Goal: Information Seeking & Learning: Learn about a topic

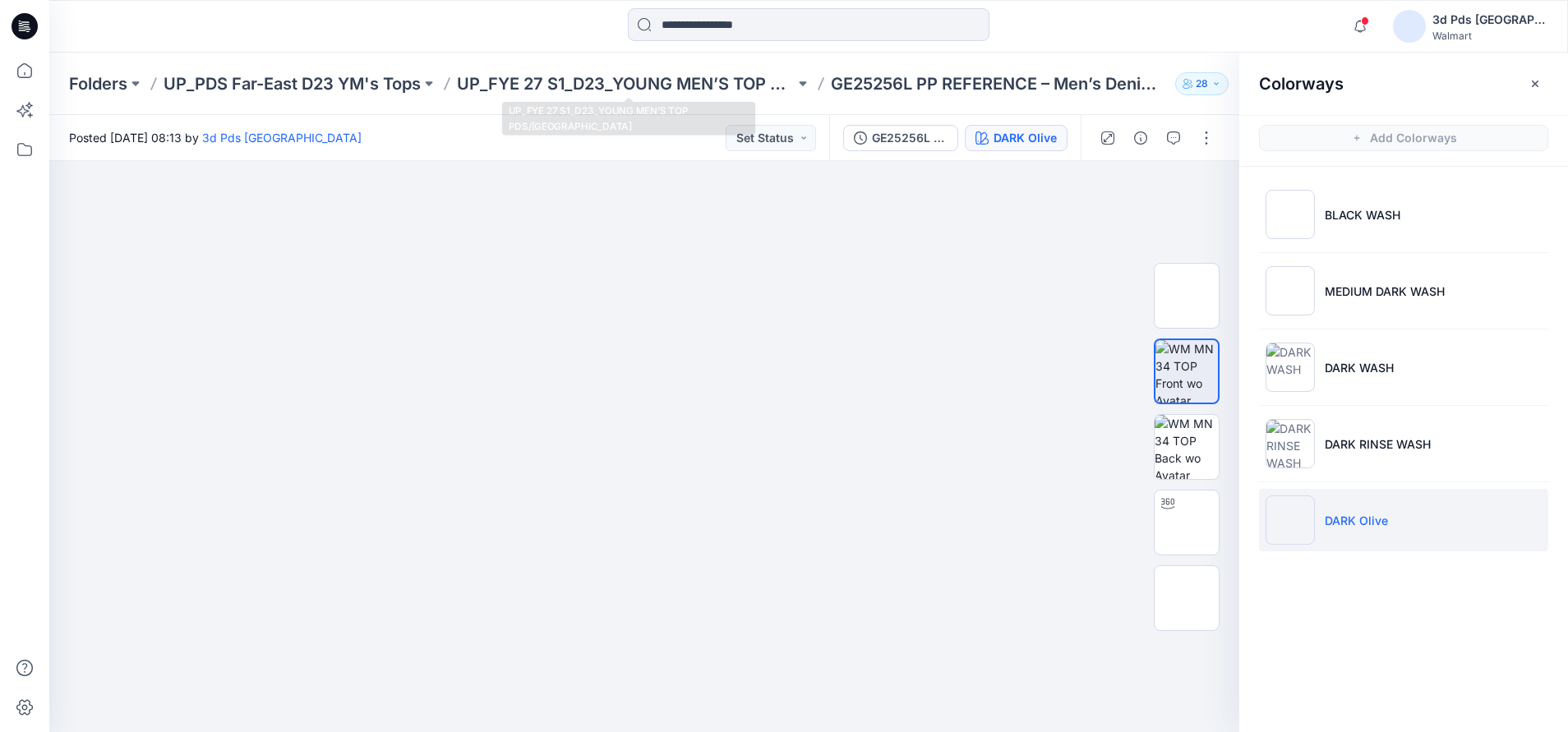
click at [622, 69] on div "Folders UP_PDS Far-East D23 YM's Tops UP_FYE 27 S1_D23_YOUNG MEN’S TOP PDS/FAR …" at bounding box center [808, 84] width 1519 height 63
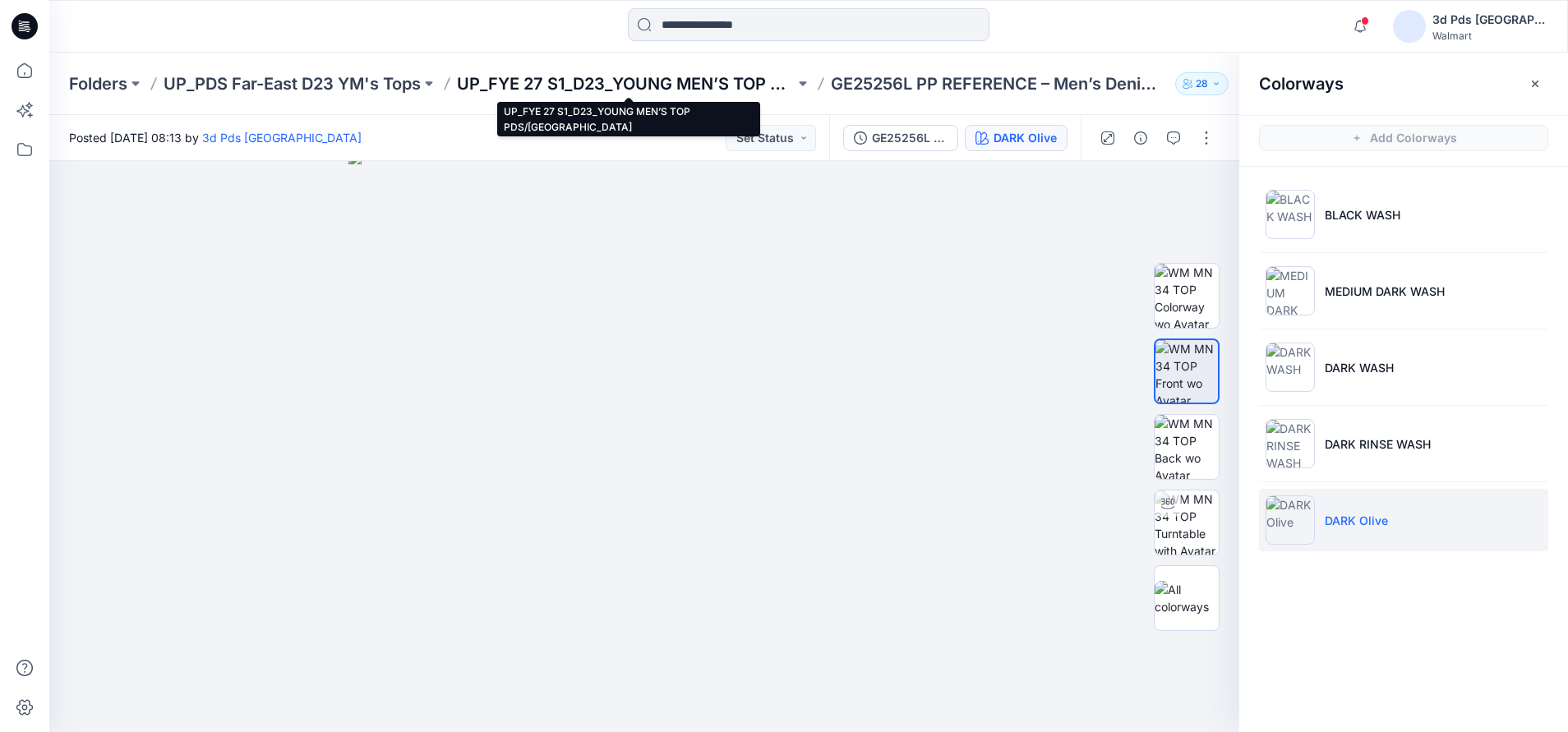
click at [610, 82] on p "UP_FYE 27 S1_D23_YOUNG MEN’S TOP PDS/[GEOGRAPHIC_DATA]" at bounding box center [625, 83] width 338 height 23
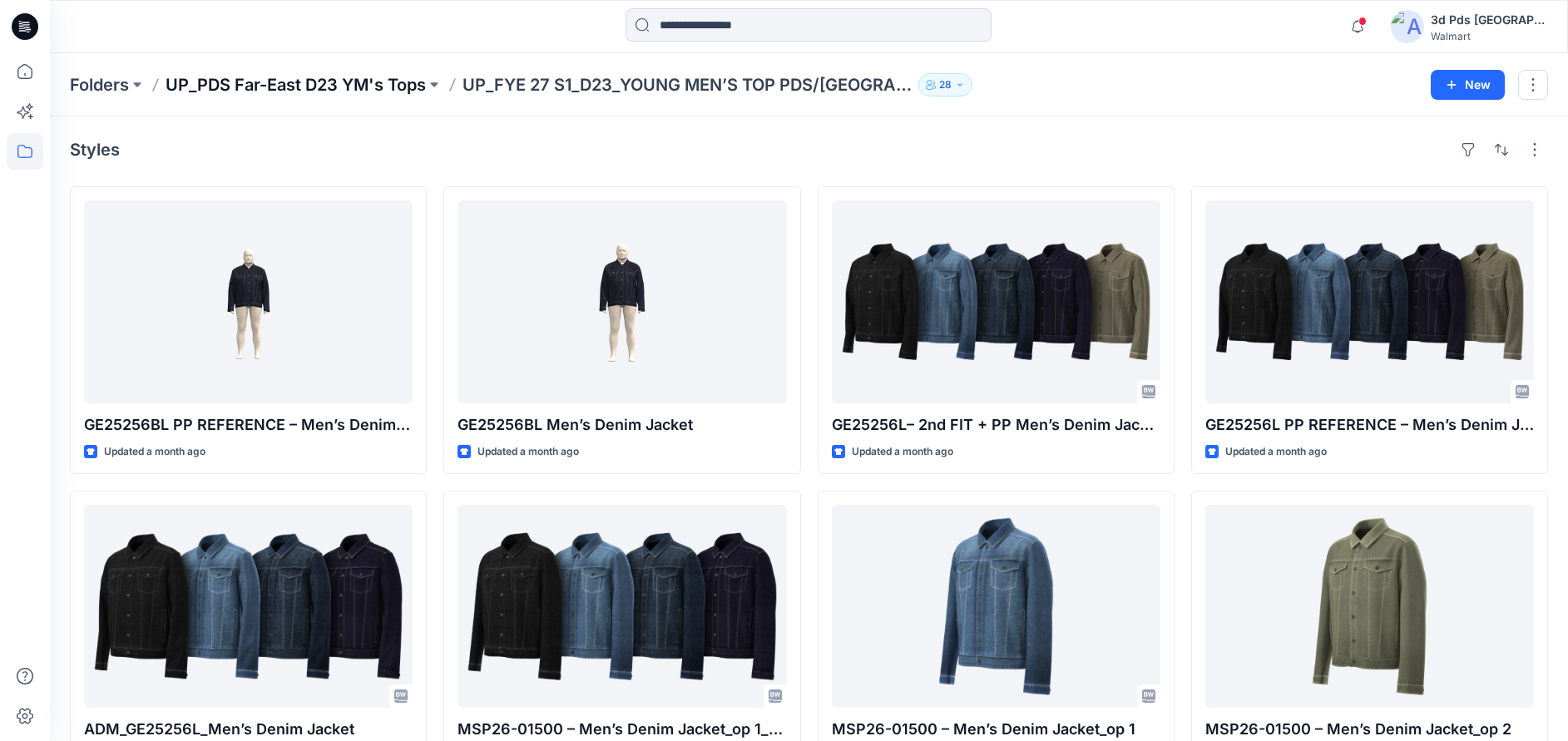
click at [372, 86] on p "UP_PDS Far-East D23 YM's Tops" at bounding box center [295, 84] width 260 height 23
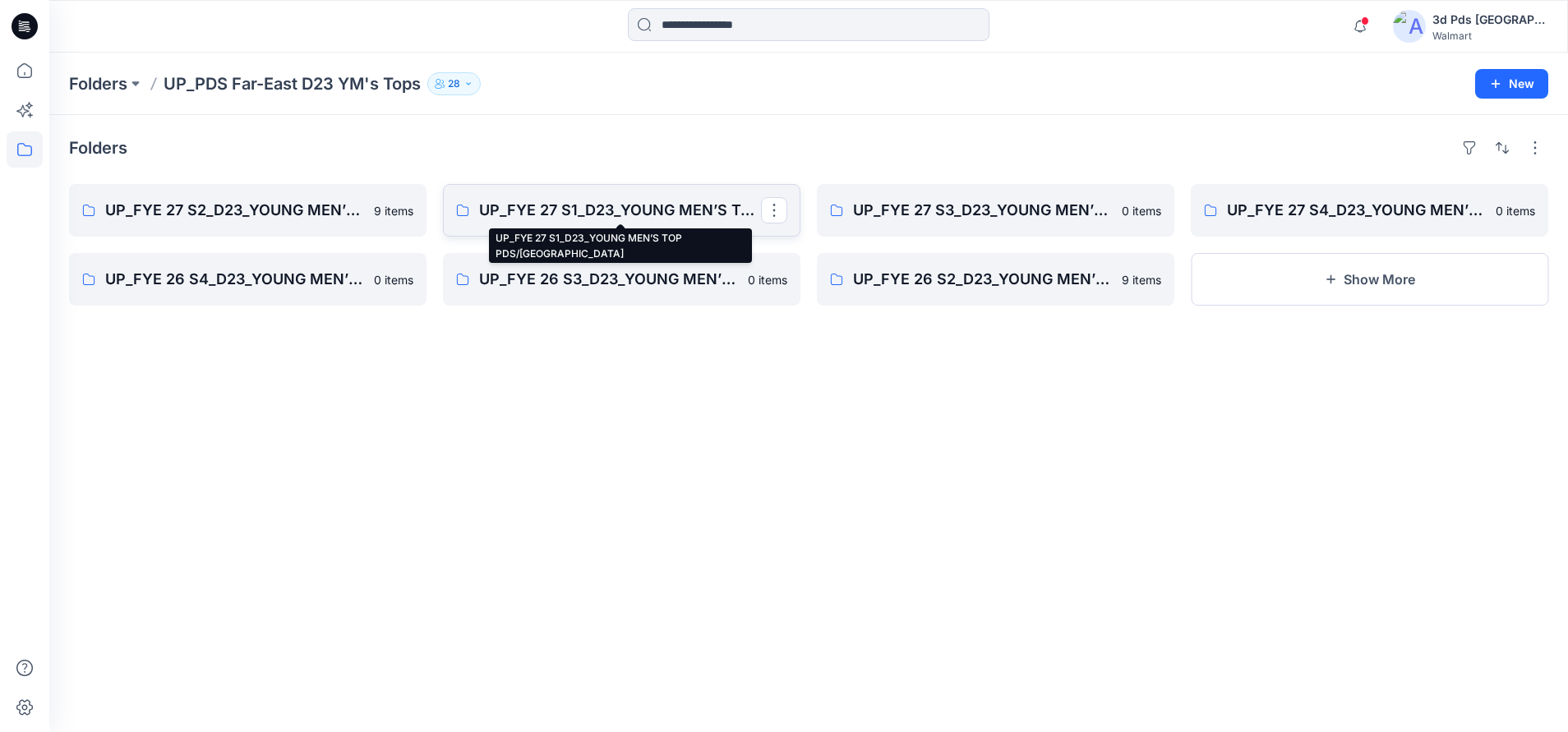
click at [610, 215] on p "UP_FYE 27 S1_D23_YOUNG MEN’S TOP PDS/[GEOGRAPHIC_DATA]" at bounding box center [620, 209] width 281 height 23
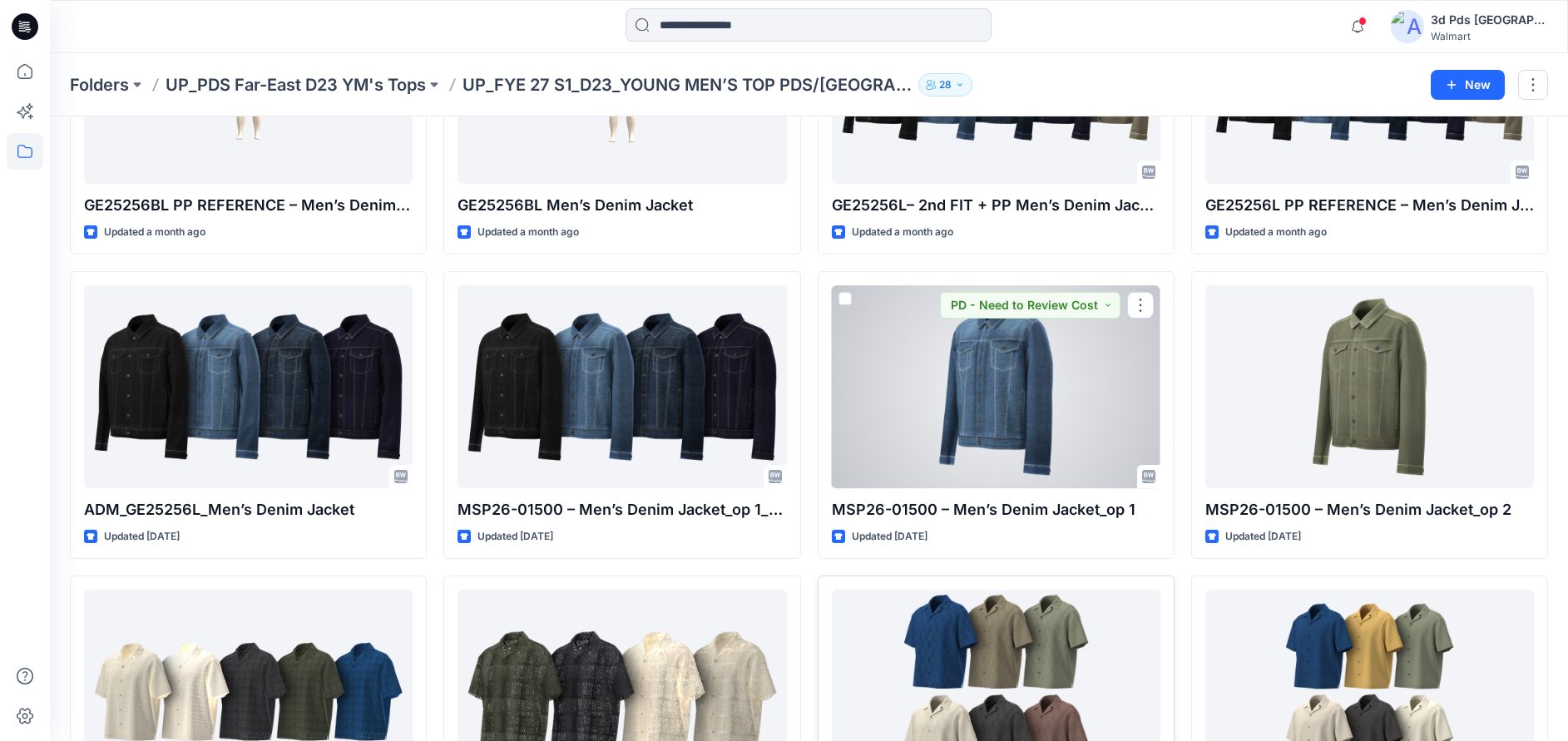
scroll to position [363, 0]
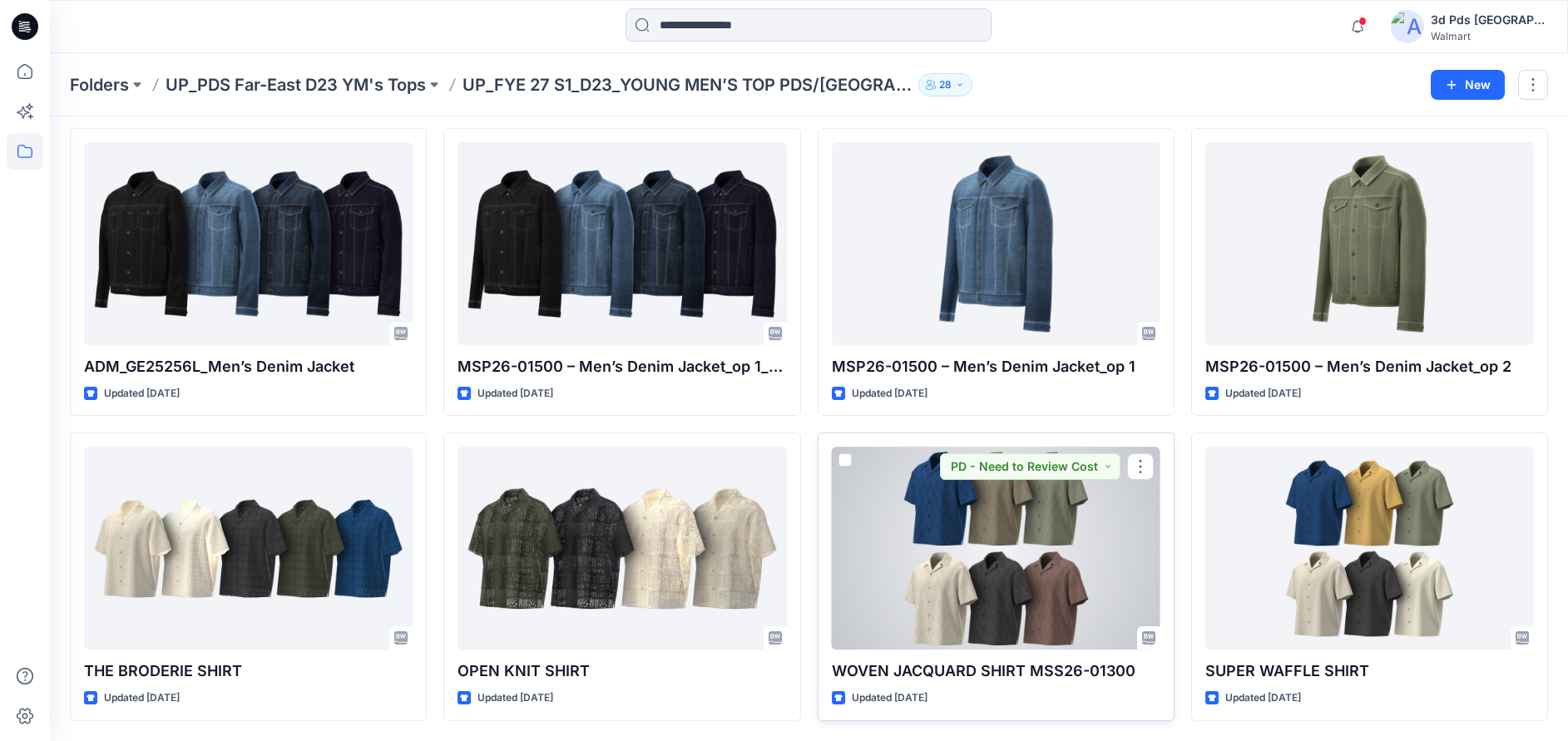
click at [1122, 569] on div at bounding box center [996, 548] width 328 height 203
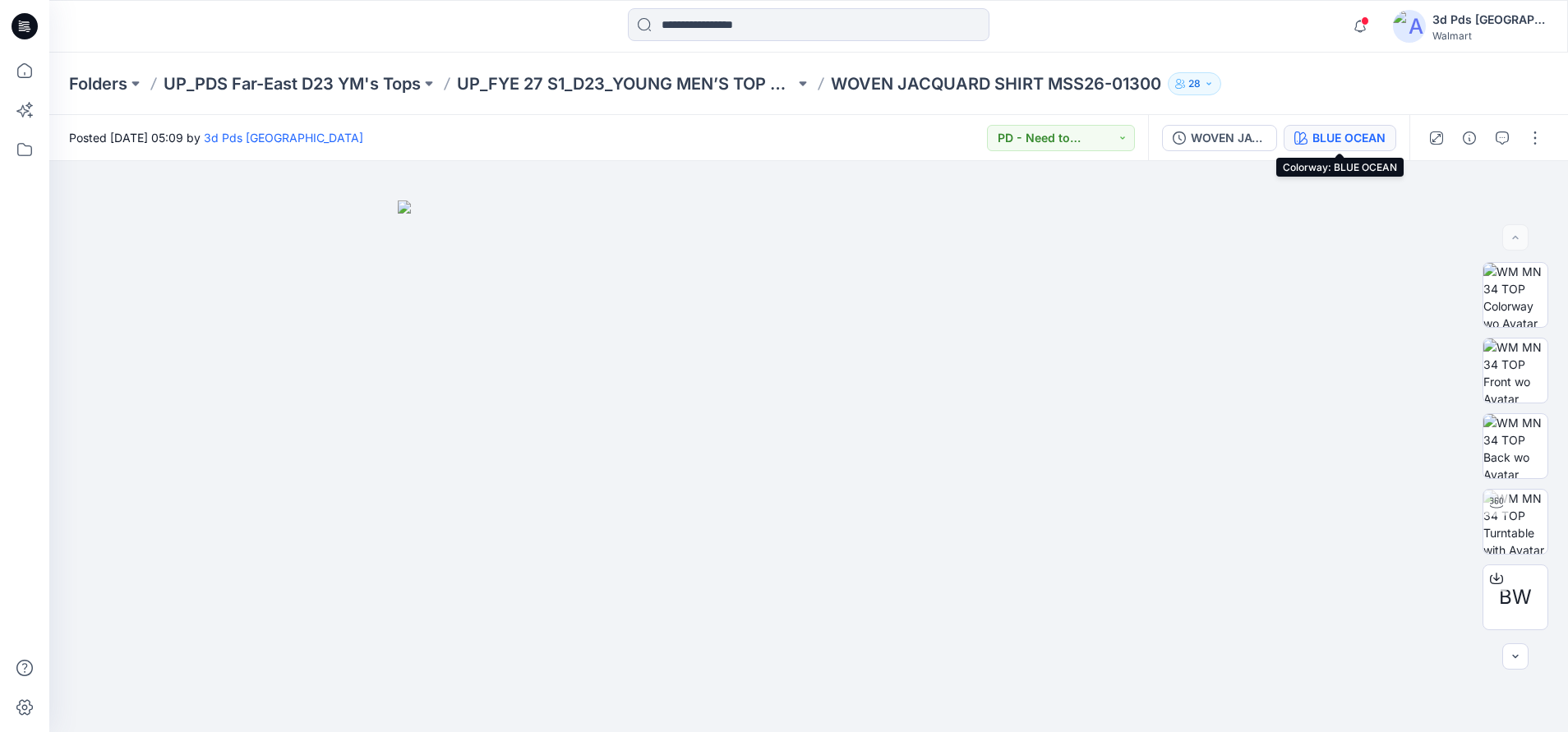
click at [1332, 137] on div "BLUE OCEAN" at bounding box center [1349, 138] width 73 height 18
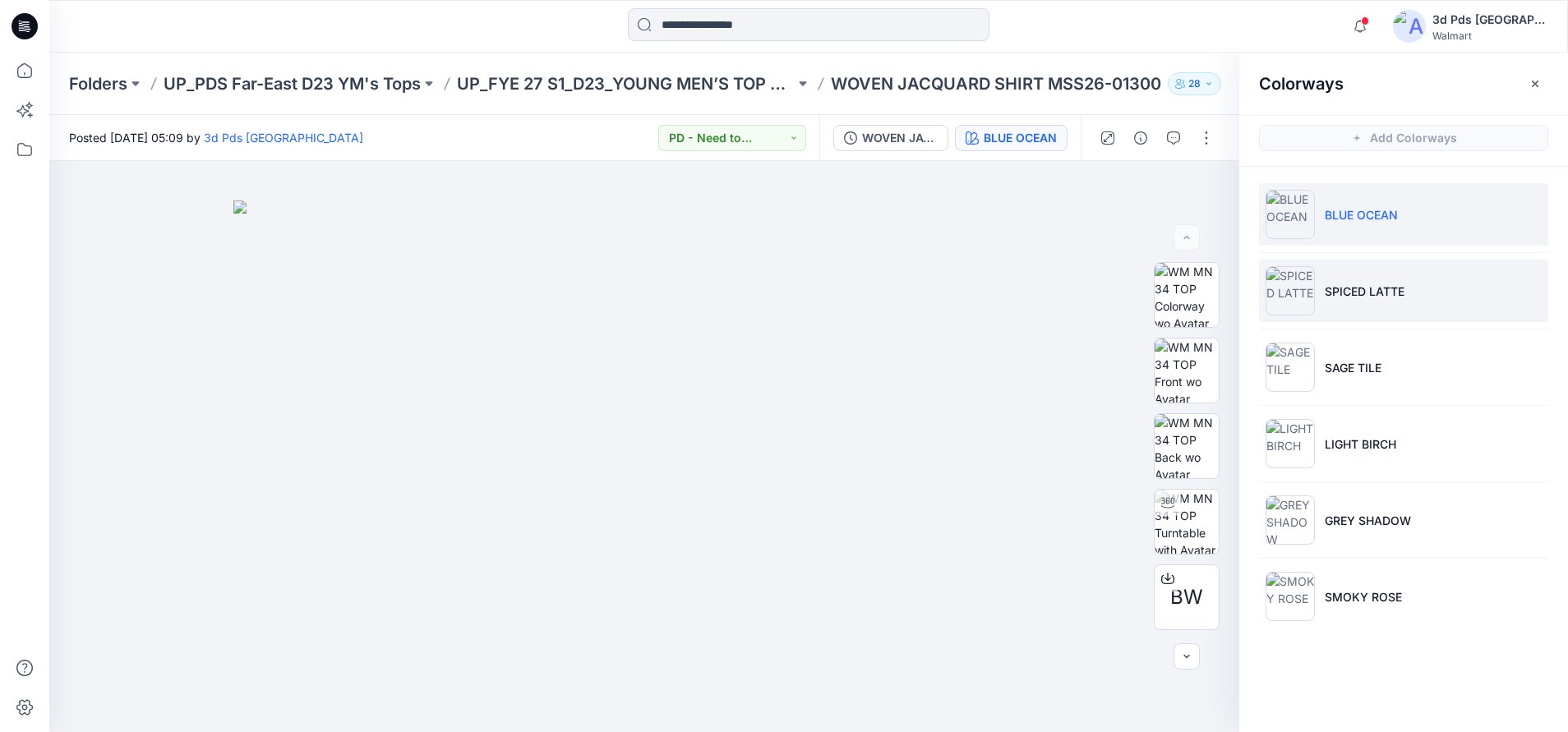
click at [1369, 297] on li "SPICED LATTE" at bounding box center [1403, 291] width 289 height 63
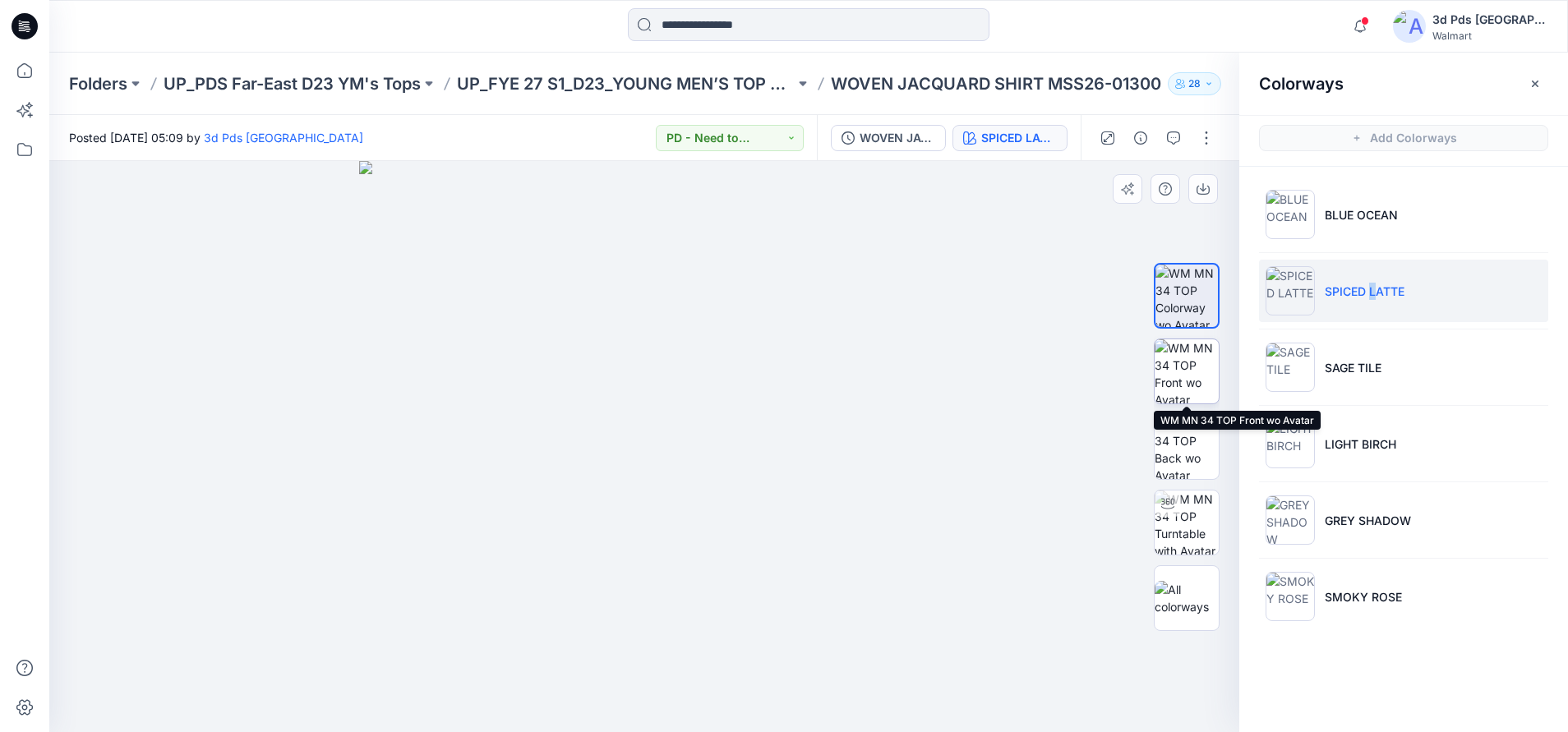
drag, startPoint x: 1195, startPoint y: 368, endPoint x: 1187, endPoint y: 365, distance: 8.5
click at [1193, 365] on img at bounding box center [1186, 371] width 64 height 64
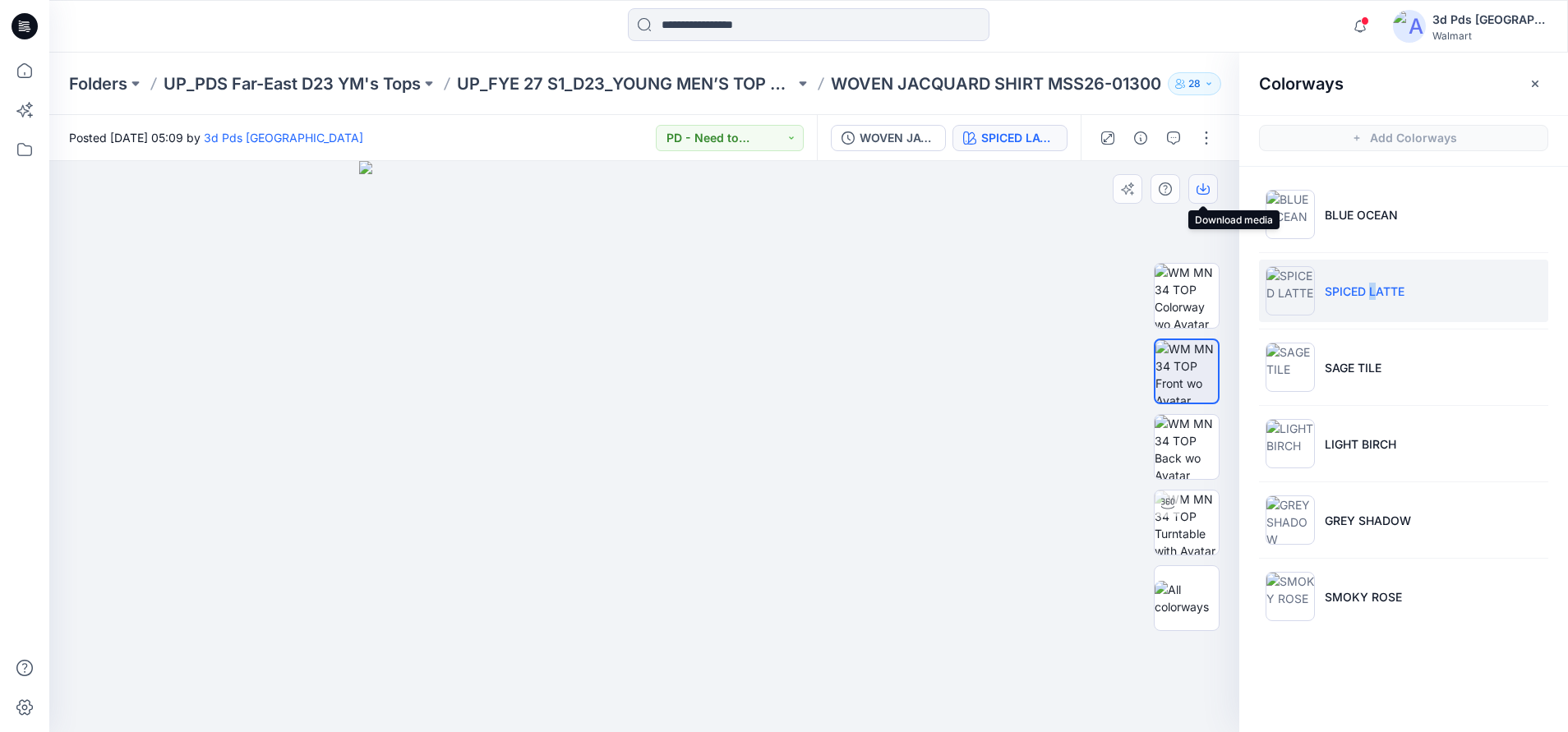
drag, startPoint x: 1206, startPoint y: 185, endPoint x: 1194, endPoint y: 195, distance: 15.6
click at [1205, 185] on icon "button" at bounding box center [1203, 189] width 13 height 13
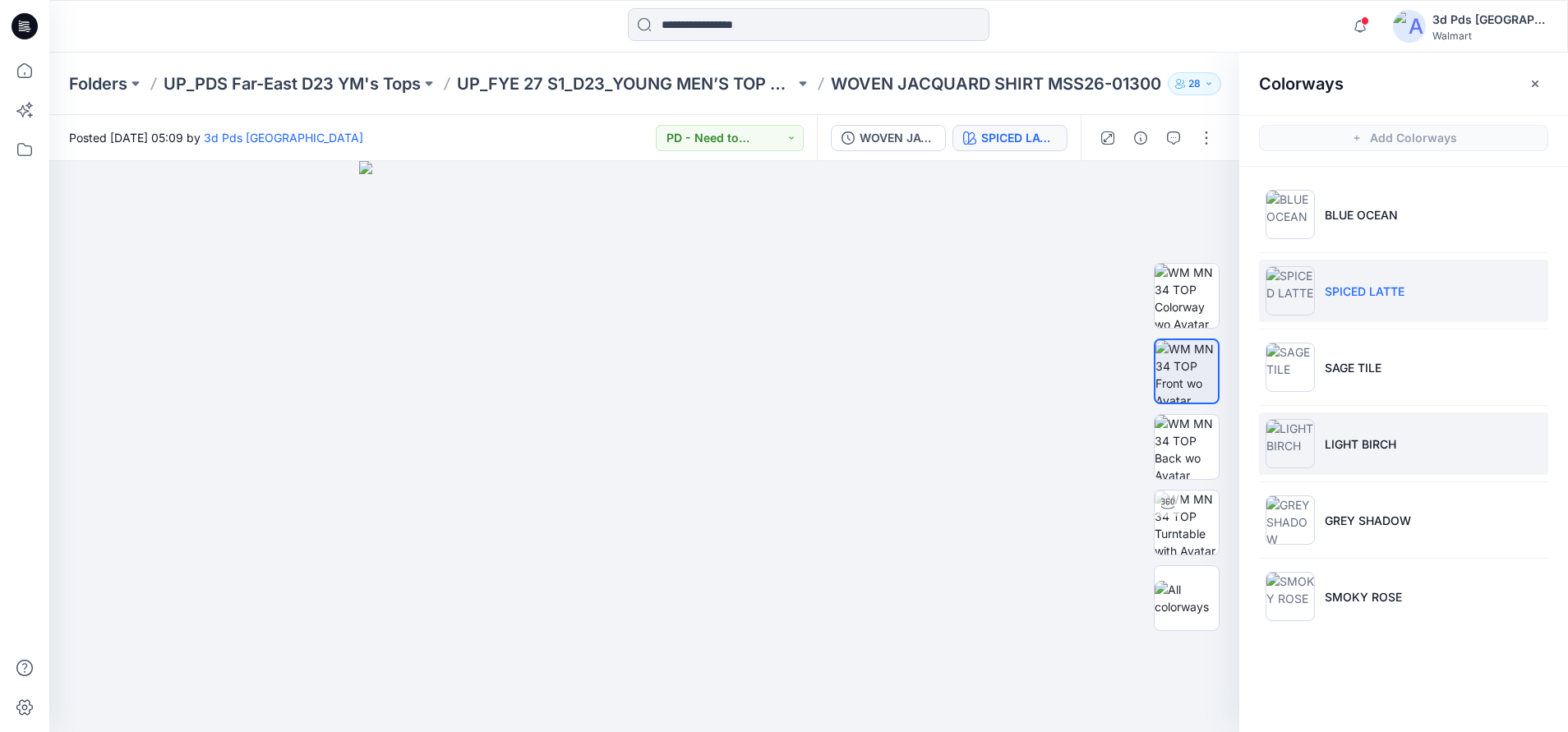
click at [1538, 454] on li "LIGHT BIRCH" at bounding box center [1403, 443] width 289 height 63
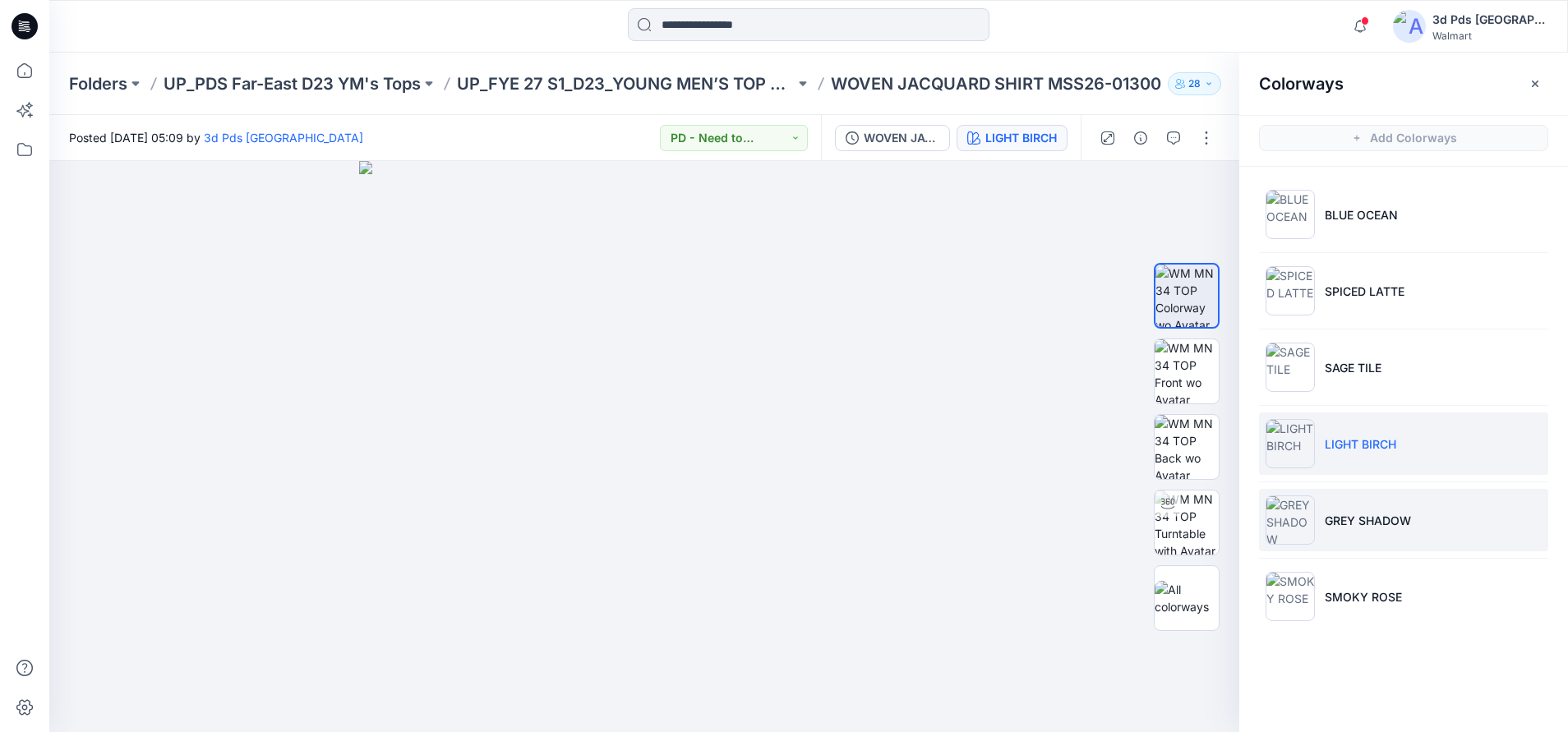
click at [1384, 531] on li "GREY SHADOW" at bounding box center [1403, 520] width 289 height 63
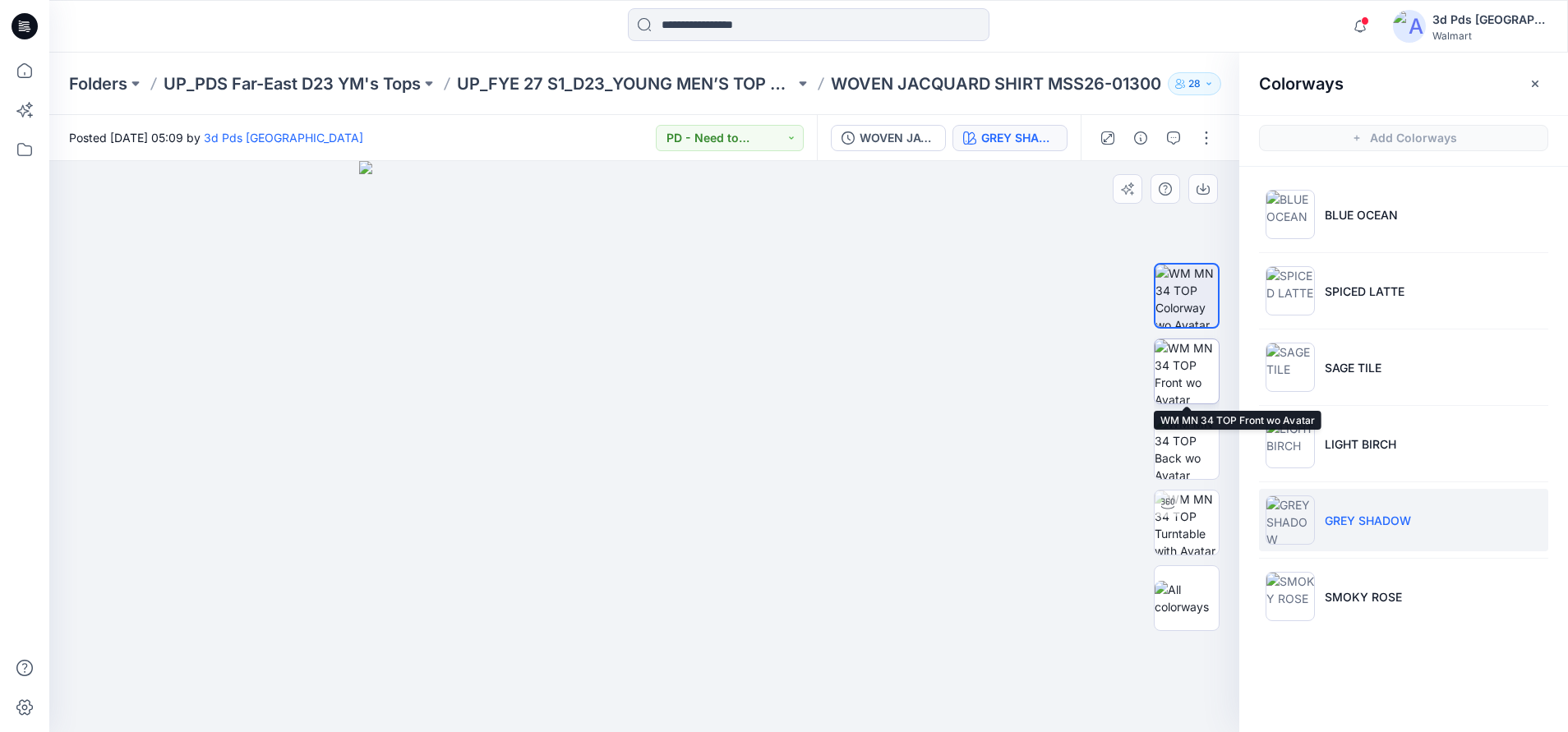
click at [1192, 361] on img at bounding box center [1186, 371] width 64 height 64
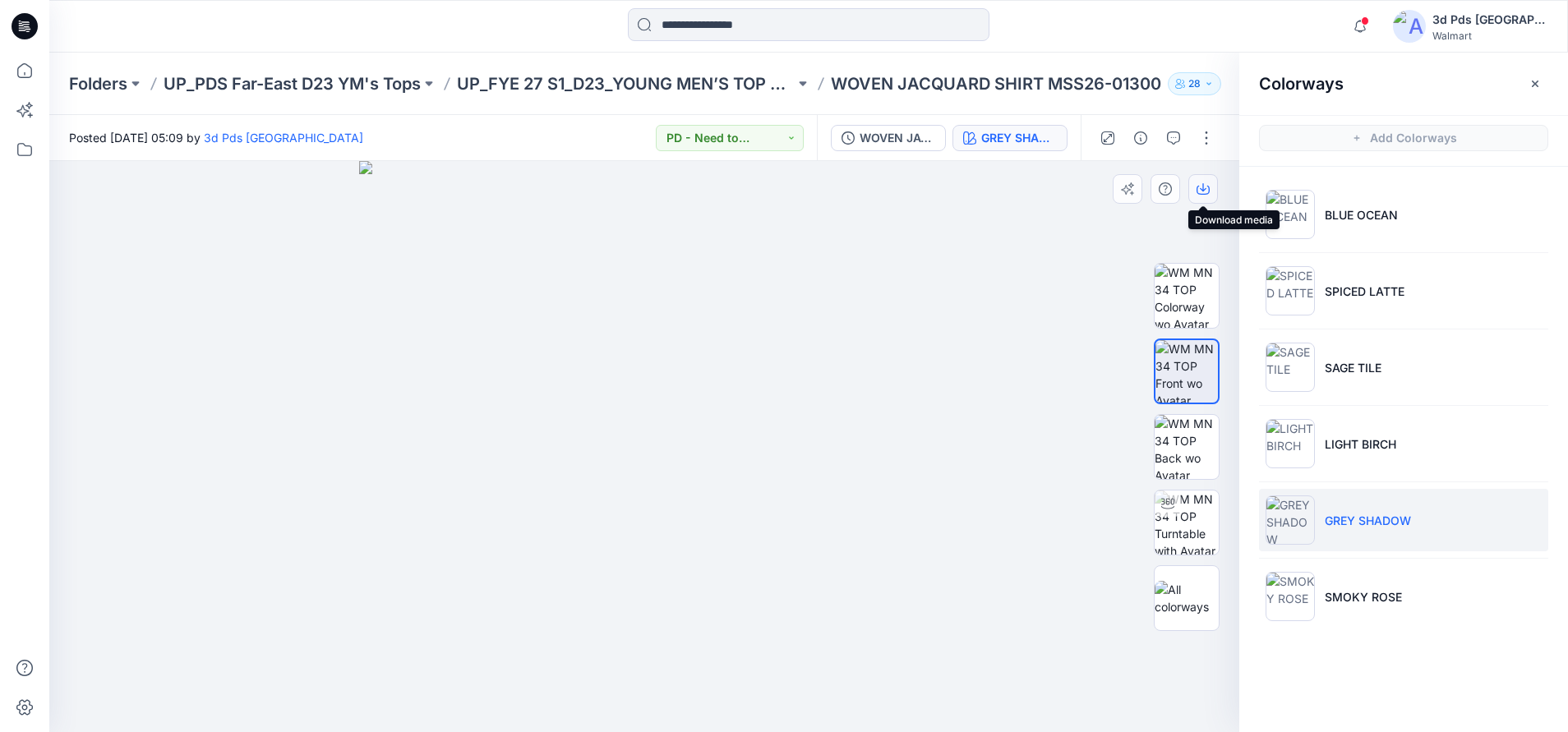
click at [1200, 190] on icon "button" at bounding box center [1203, 189] width 13 height 13
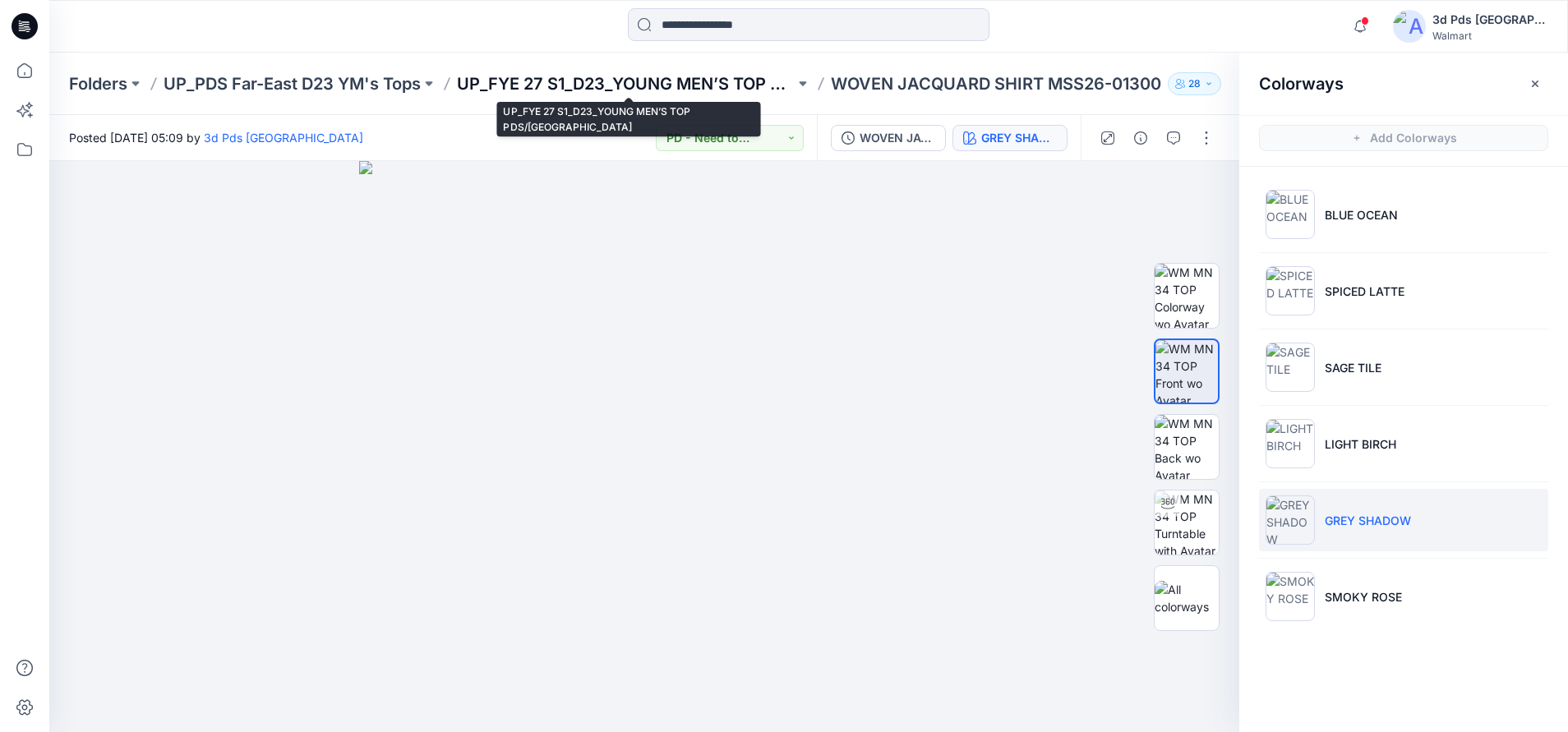
click at [637, 82] on p "UP_FYE 27 S1_D23_YOUNG MEN’S TOP PDS/[GEOGRAPHIC_DATA]" at bounding box center [625, 83] width 338 height 23
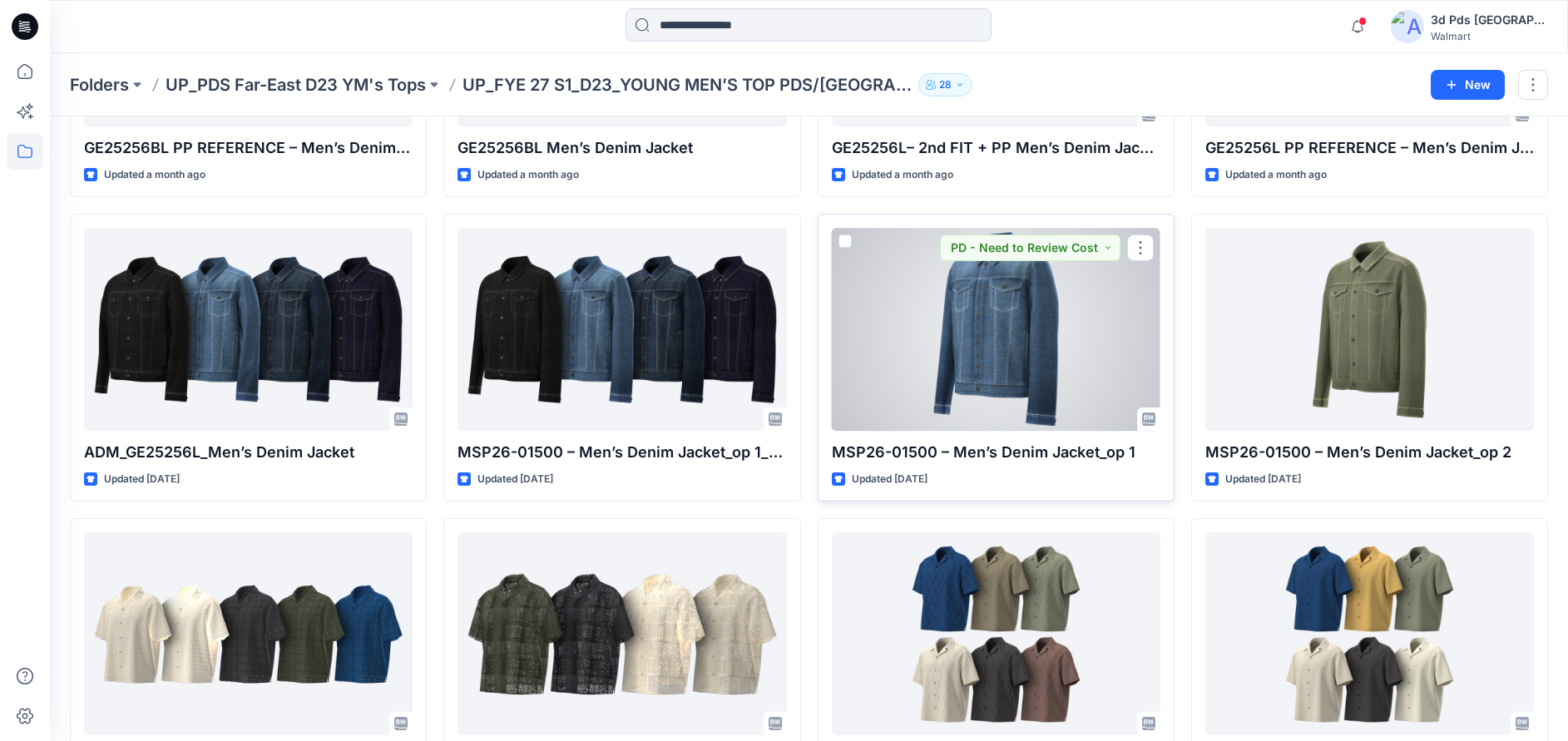
scroll to position [363, 0]
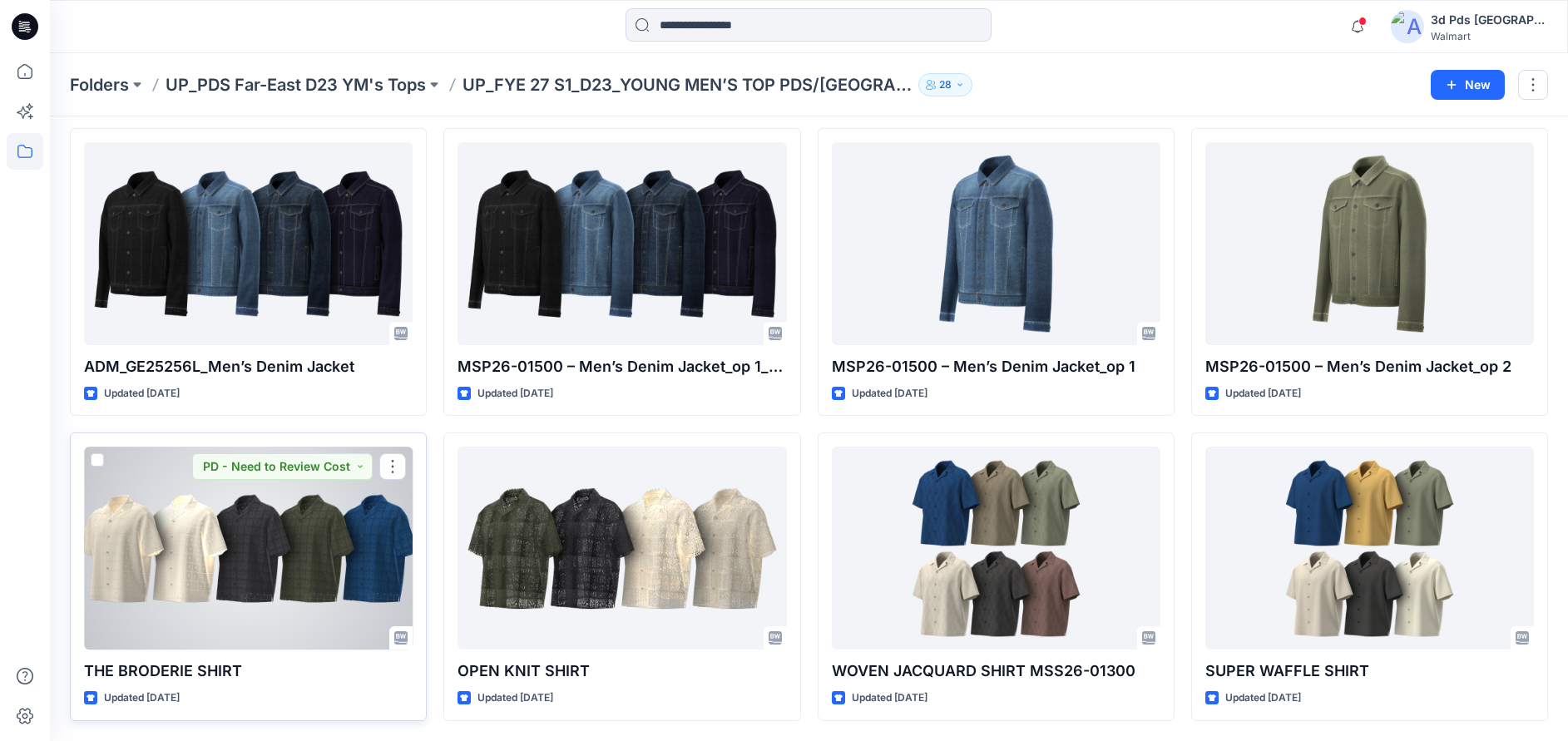
click at [326, 616] on div at bounding box center [248, 548] width 328 height 203
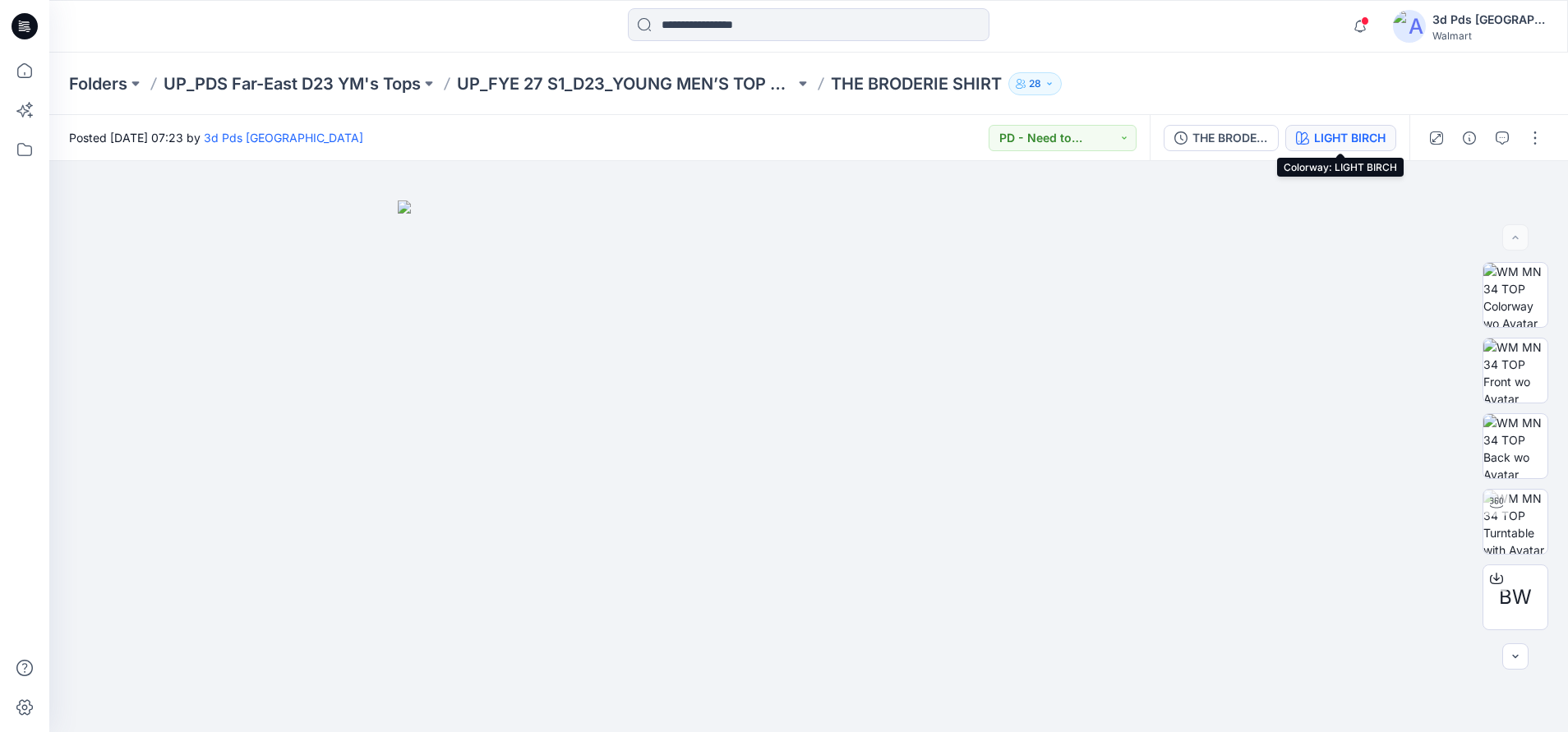
click at [1343, 141] on div "LIGHT BIRCH" at bounding box center [1349, 138] width 71 height 18
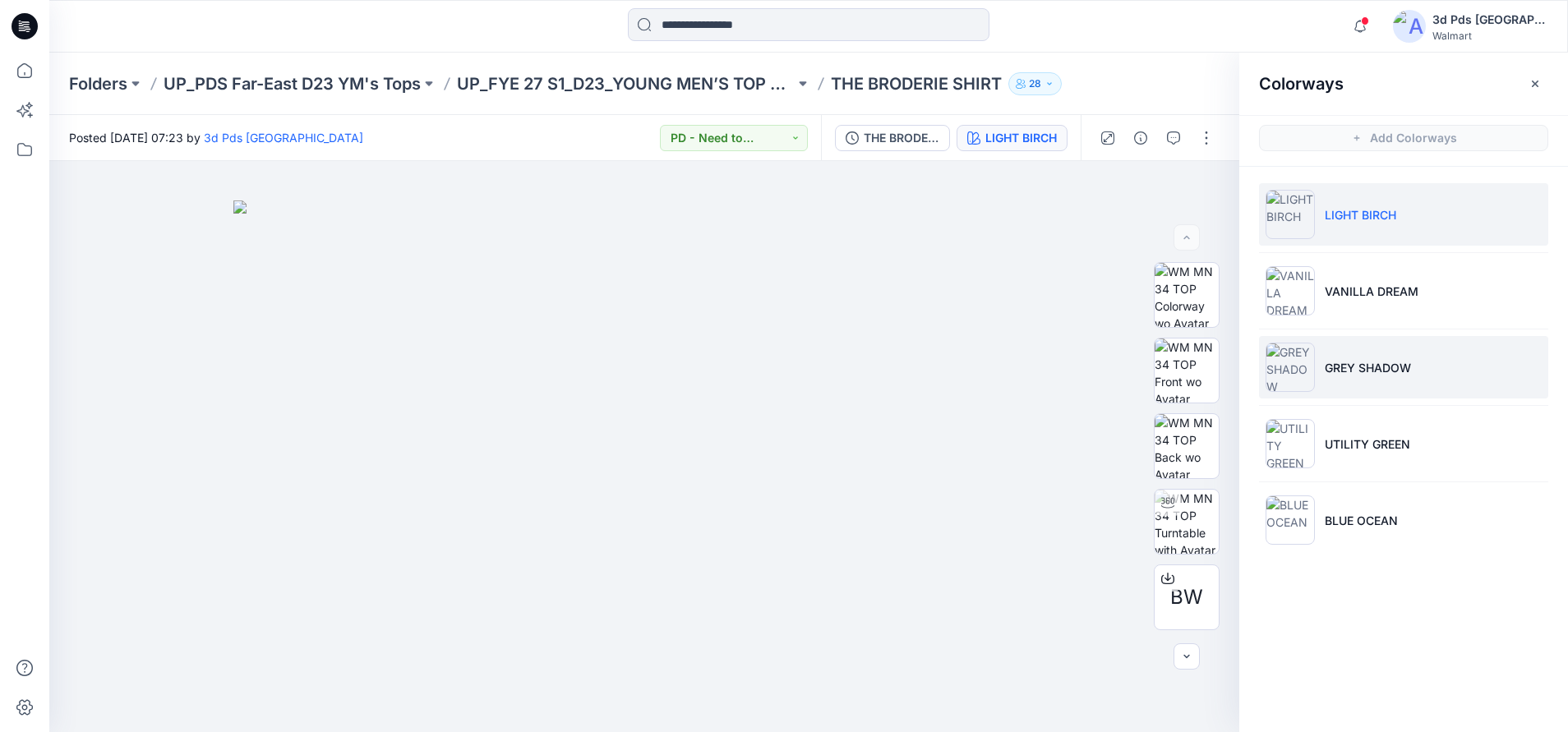
click at [1376, 367] on p "GREY SHADOW" at bounding box center [1367, 368] width 86 height 18
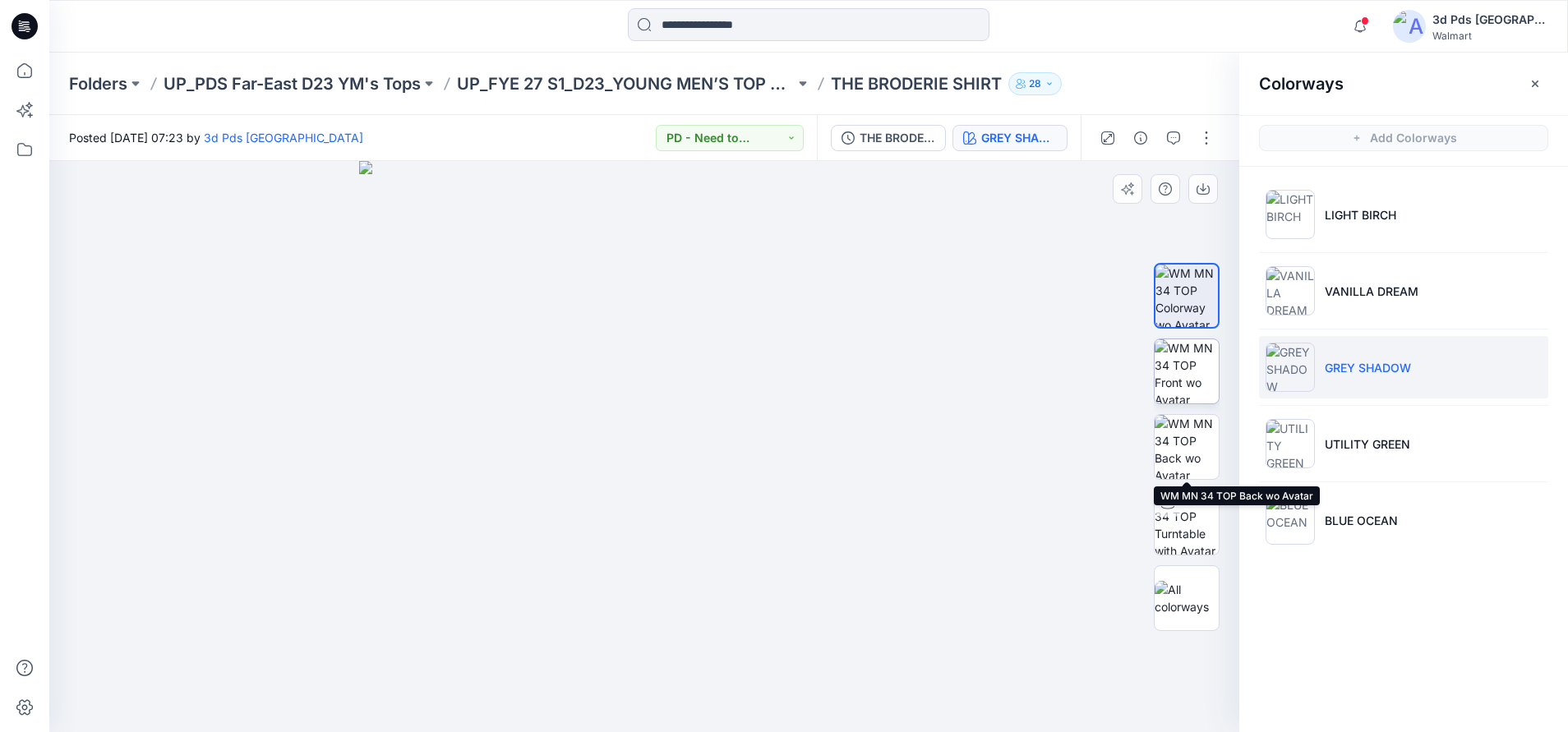
click at [1185, 364] on img at bounding box center [1186, 371] width 64 height 64
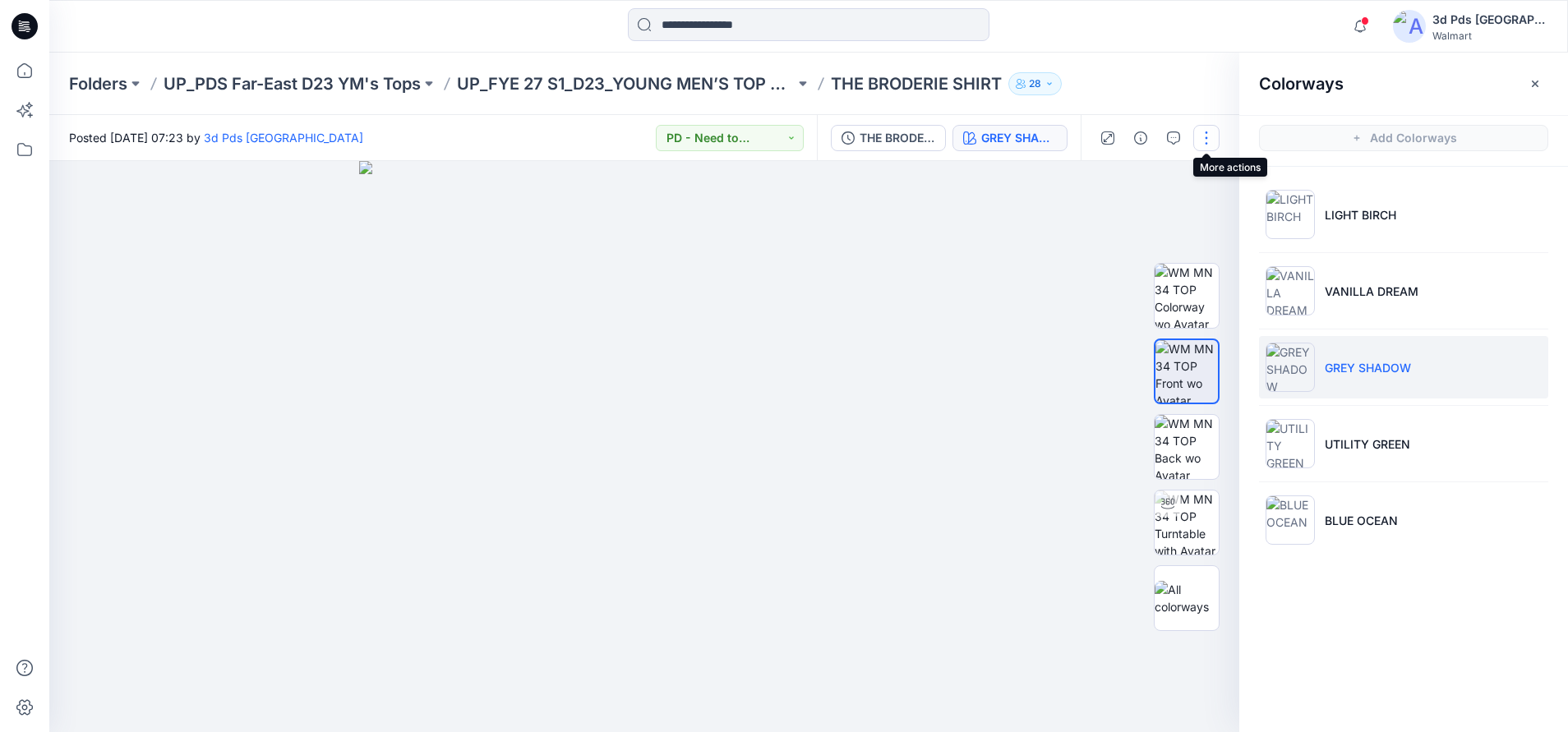
click at [1202, 141] on button "button" at bounding box center [1205, 137] width 26 height 26
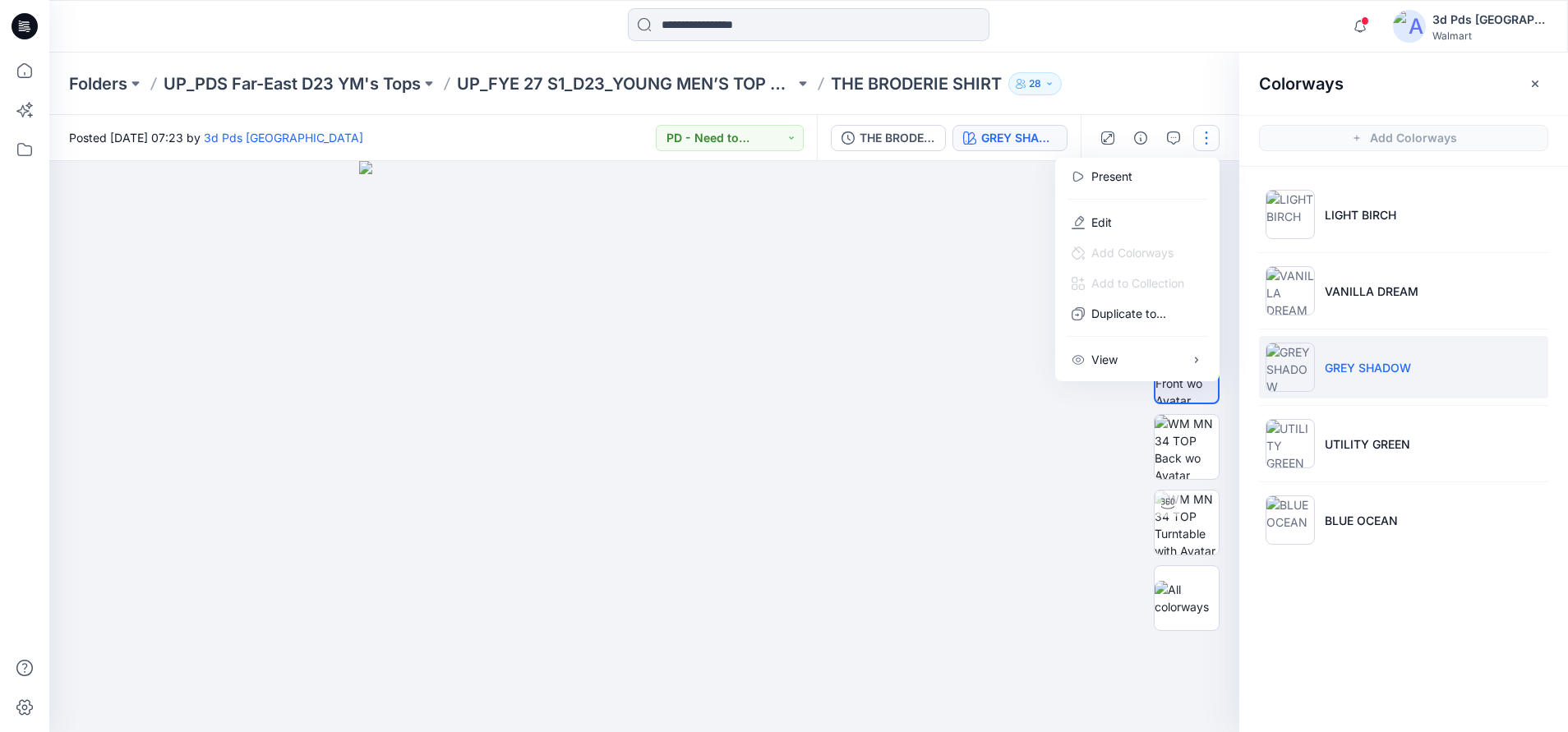
click at [1204, 143] on button "button" at bounding box center [1205, 137] width 26 height 26
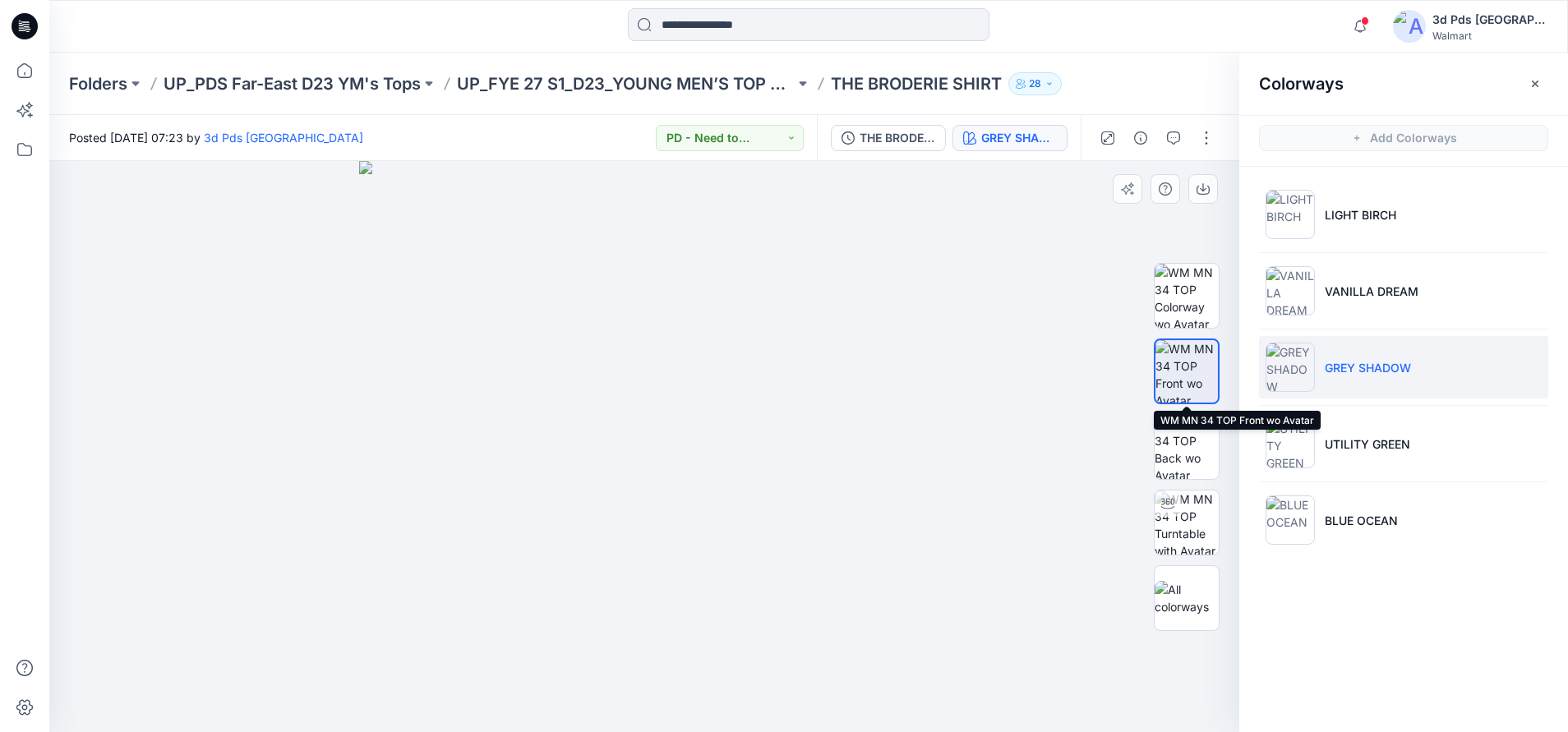
click at [1173, 374] on img at bounding box center [1186, 371] width 63 height 63
click at [1199, 193] on icon "button" at bounding box center [1203, 189] width 13 height 13
click at [985, 323] on div at bounding box center [644, 446] width 1189 height 571
click at [1006, 129] on div "GREY SHADOW" at bounding box center [1019, 138] width 75 height 18
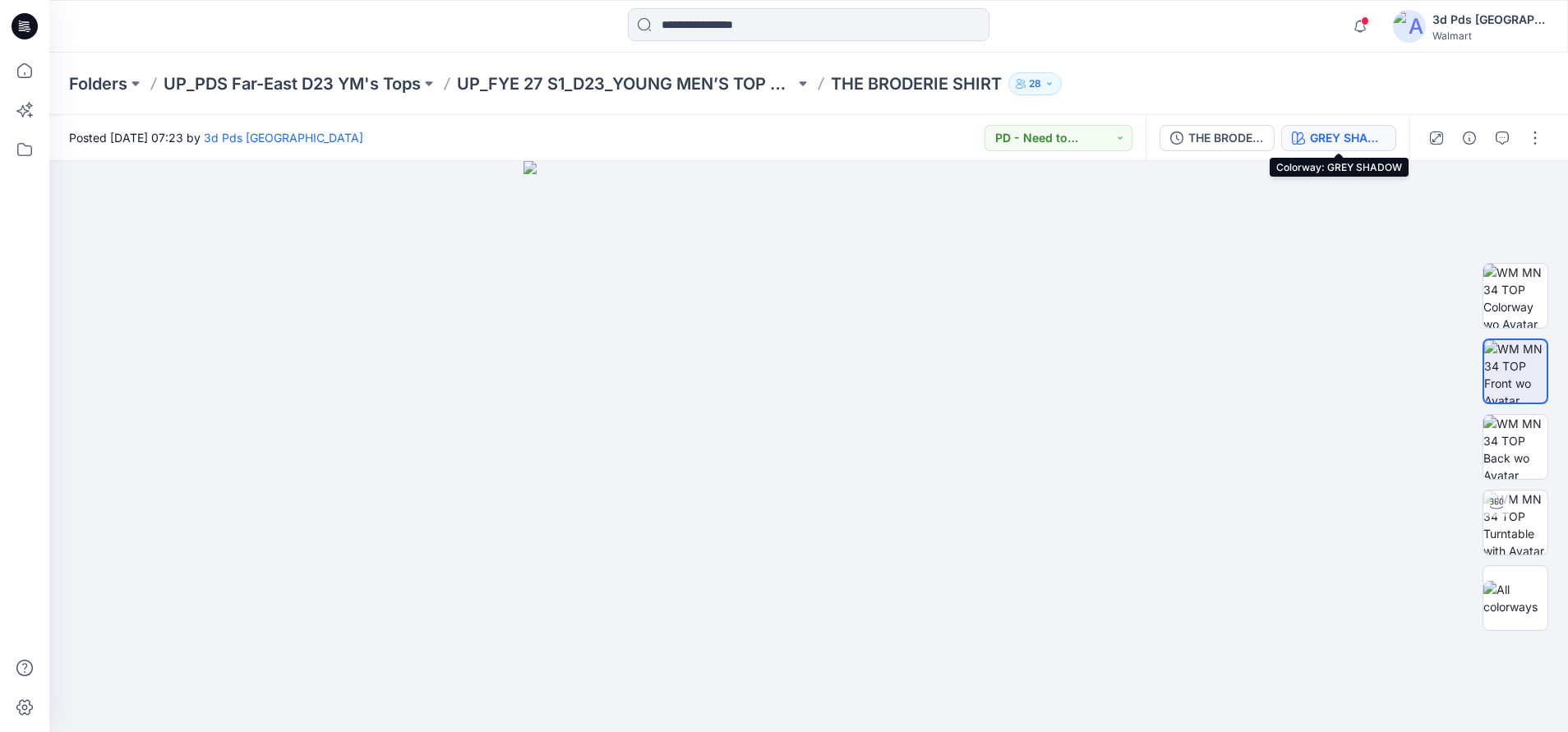
click at [1311, 145] on div "GREY SHADOW" at bounding box center [1348, 138] width 75 height 18
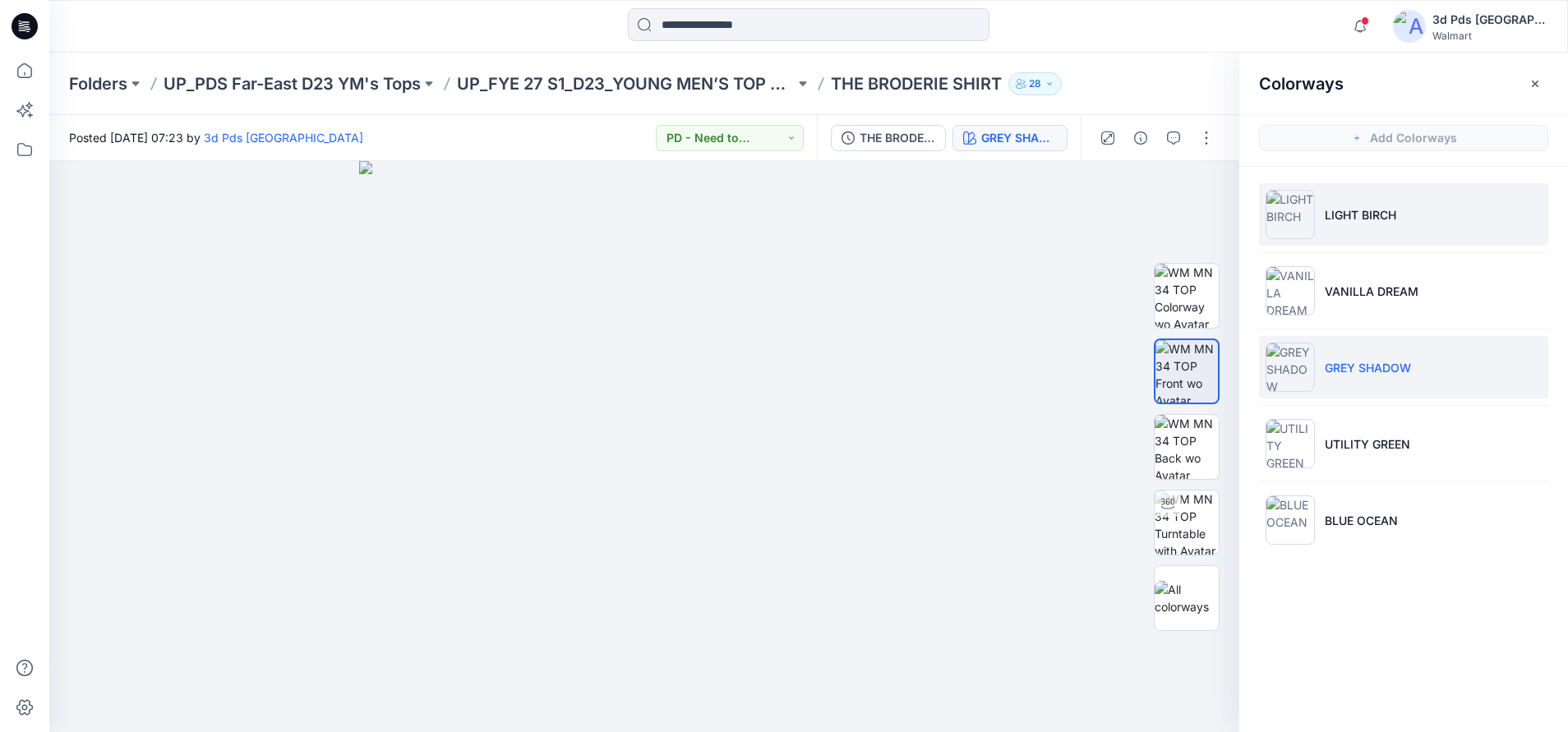
click at [1349, 217] on p "LIGHT BIRCH" at bounding box center [1359, 214] width 71 height 18
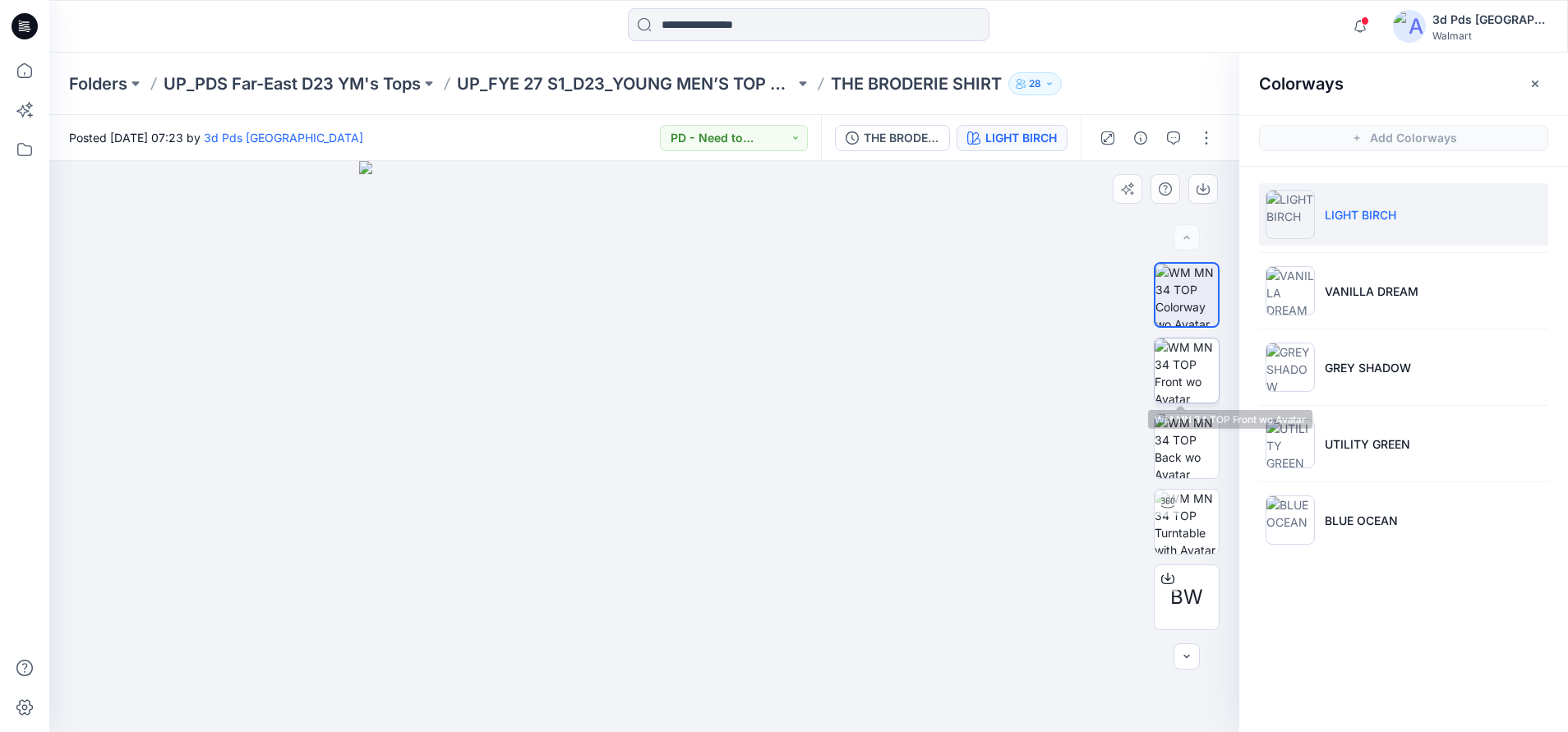
click at [1170, 368] on img at bounding box center [1186, 370] width 64 height 64
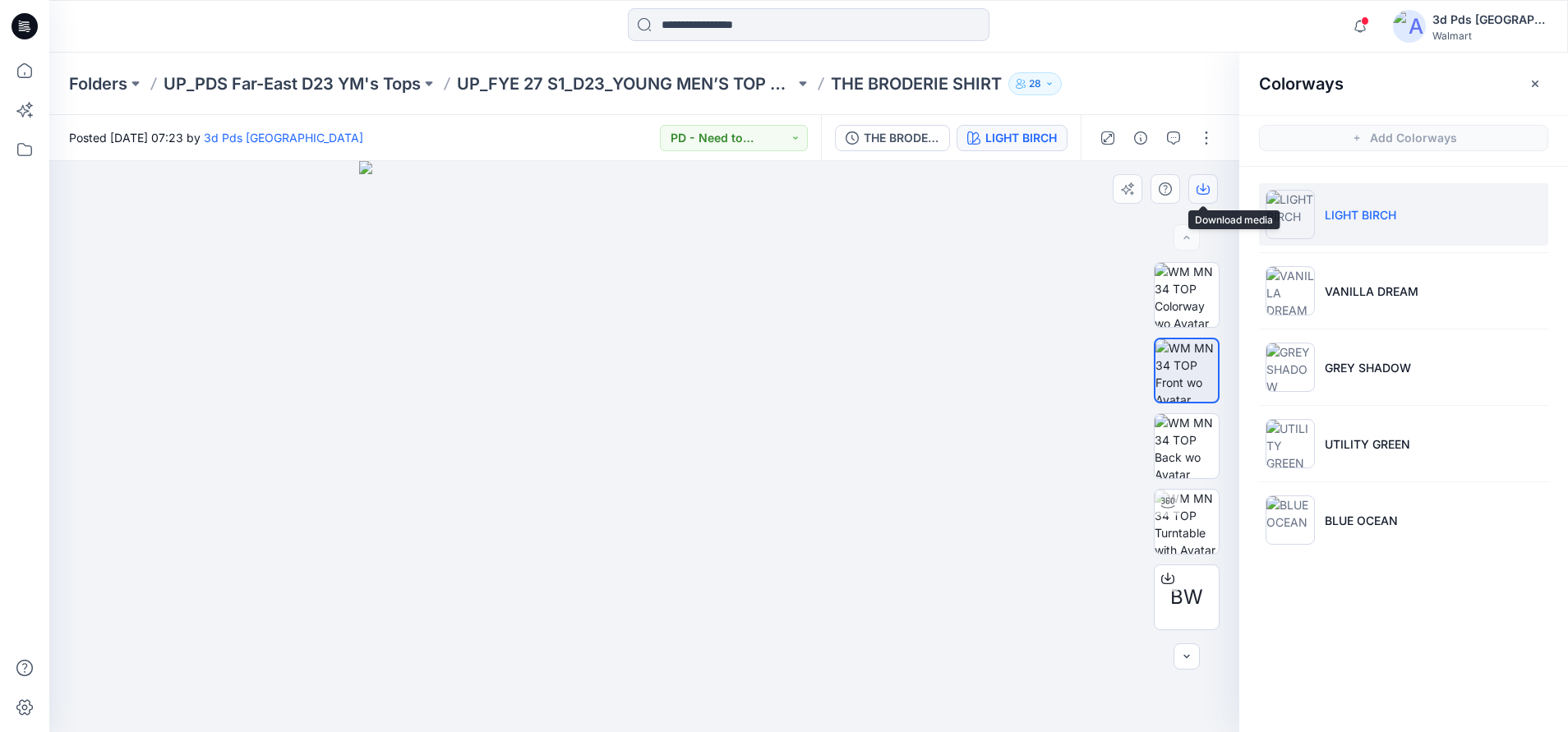
click at [1204, 196] on button "button" at bounding box center [1203, 188] width 29 height 29
